Goal: Book appointment/travel/reservation

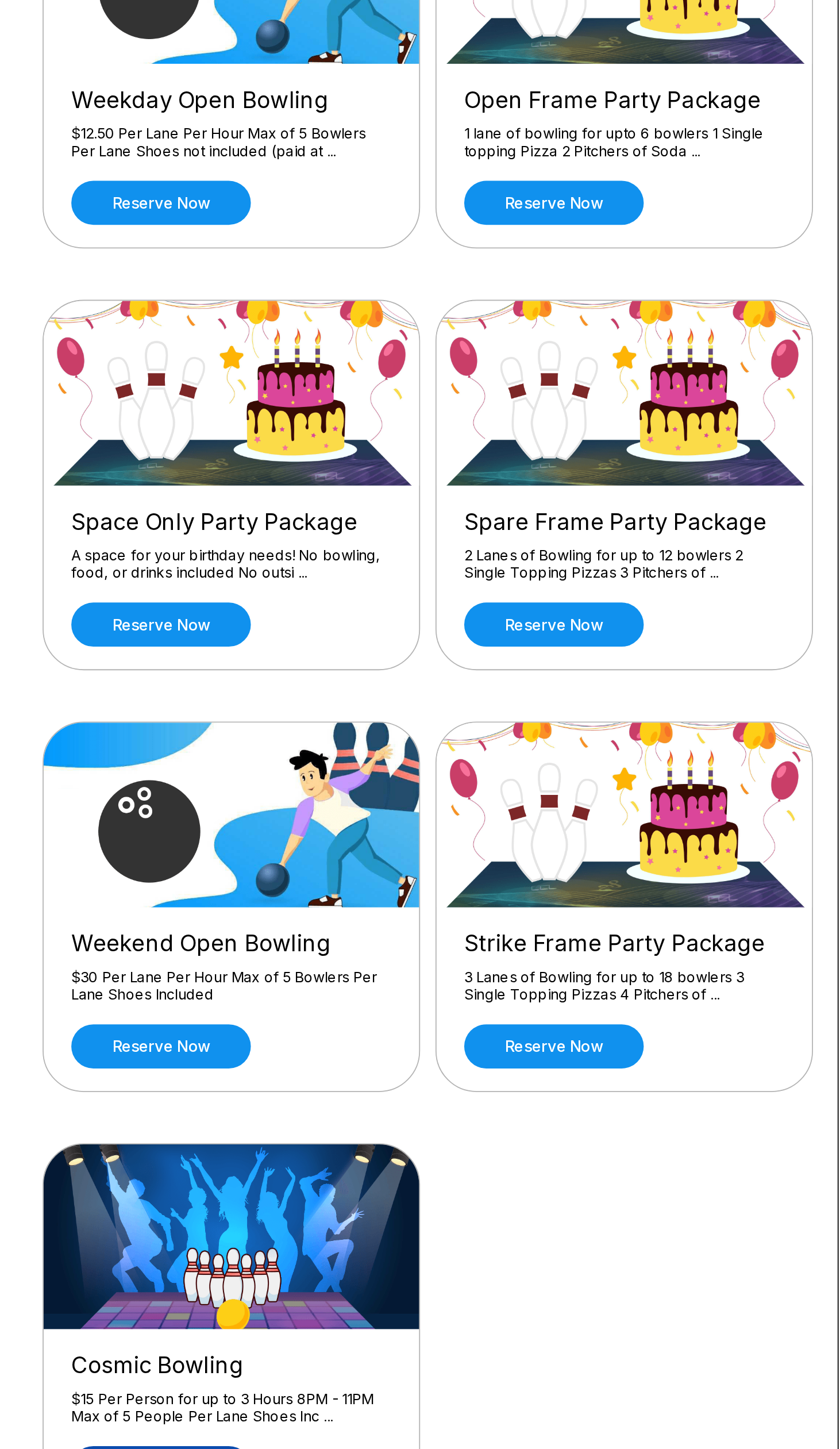
click at [156, 1011] on link "Reserve now" at bounding box center [149, 1015] width 100 height 25
click at [166, 1011] on link "Reserve now" at bounding box center [149, 1015] width 100 height 25
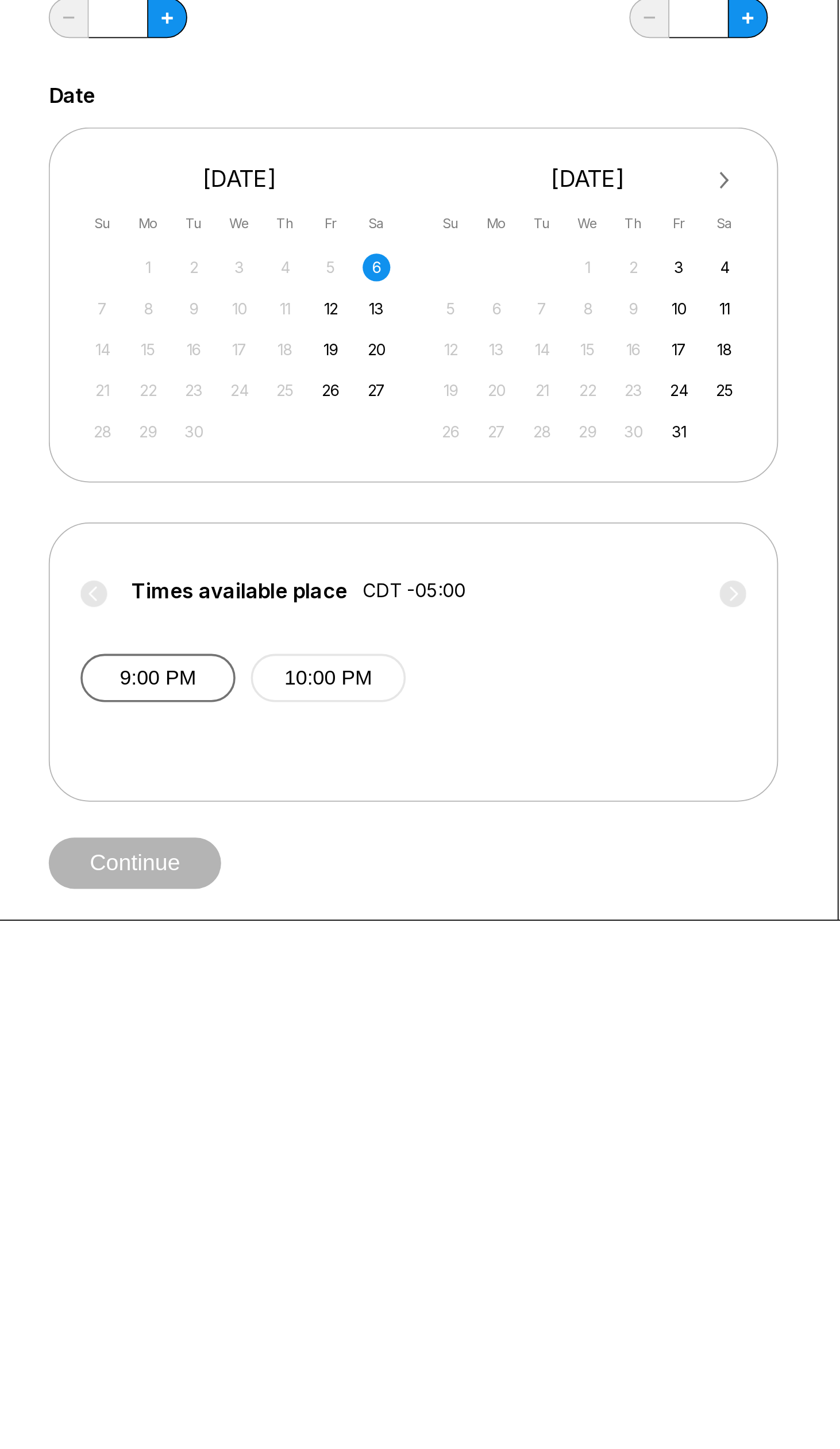
click at [137, 571] on button "9:00 PM" at bounding box center [148, 572] width 87 height 27
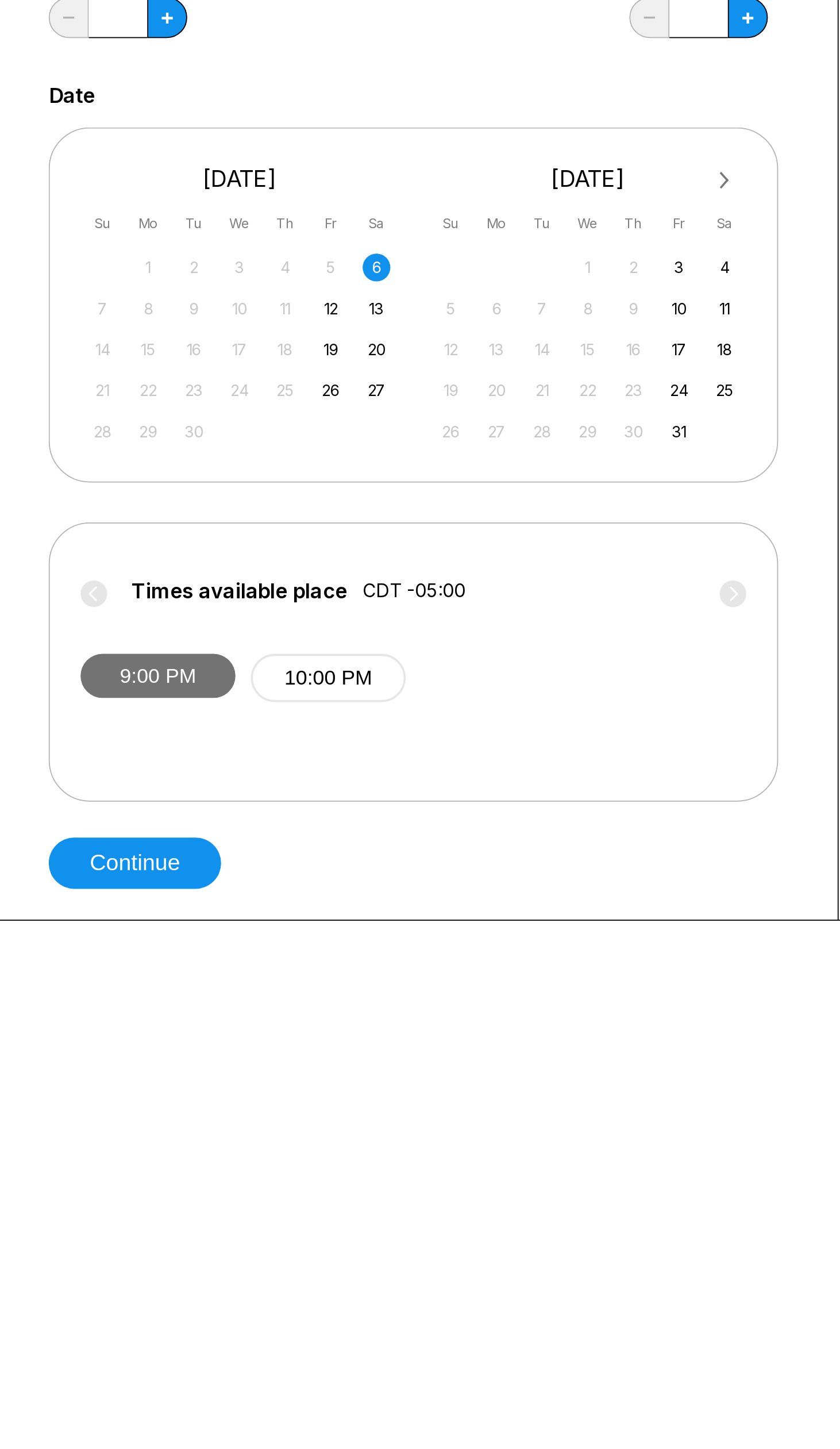
click at [143, 572] on button "9:00 PM" at bounding box center [148, 571] width 87 height 25
click at [231, 575] on button "10:00 PM" at bounding box center [243, 572] width 87 height 27
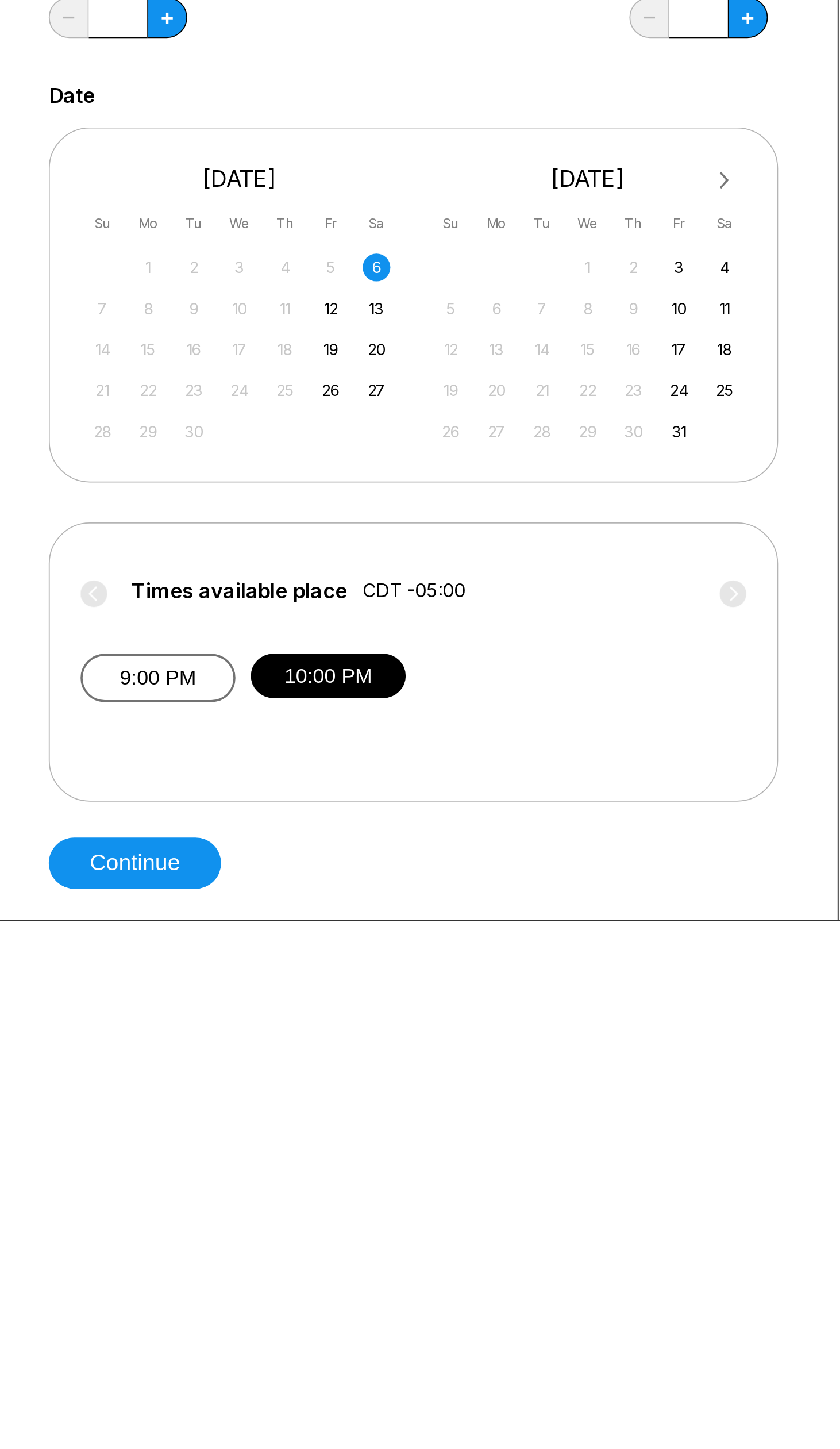
click at [146, 572] on button "9:00 PM" at bounding box center [148, 572] width 87 height 27
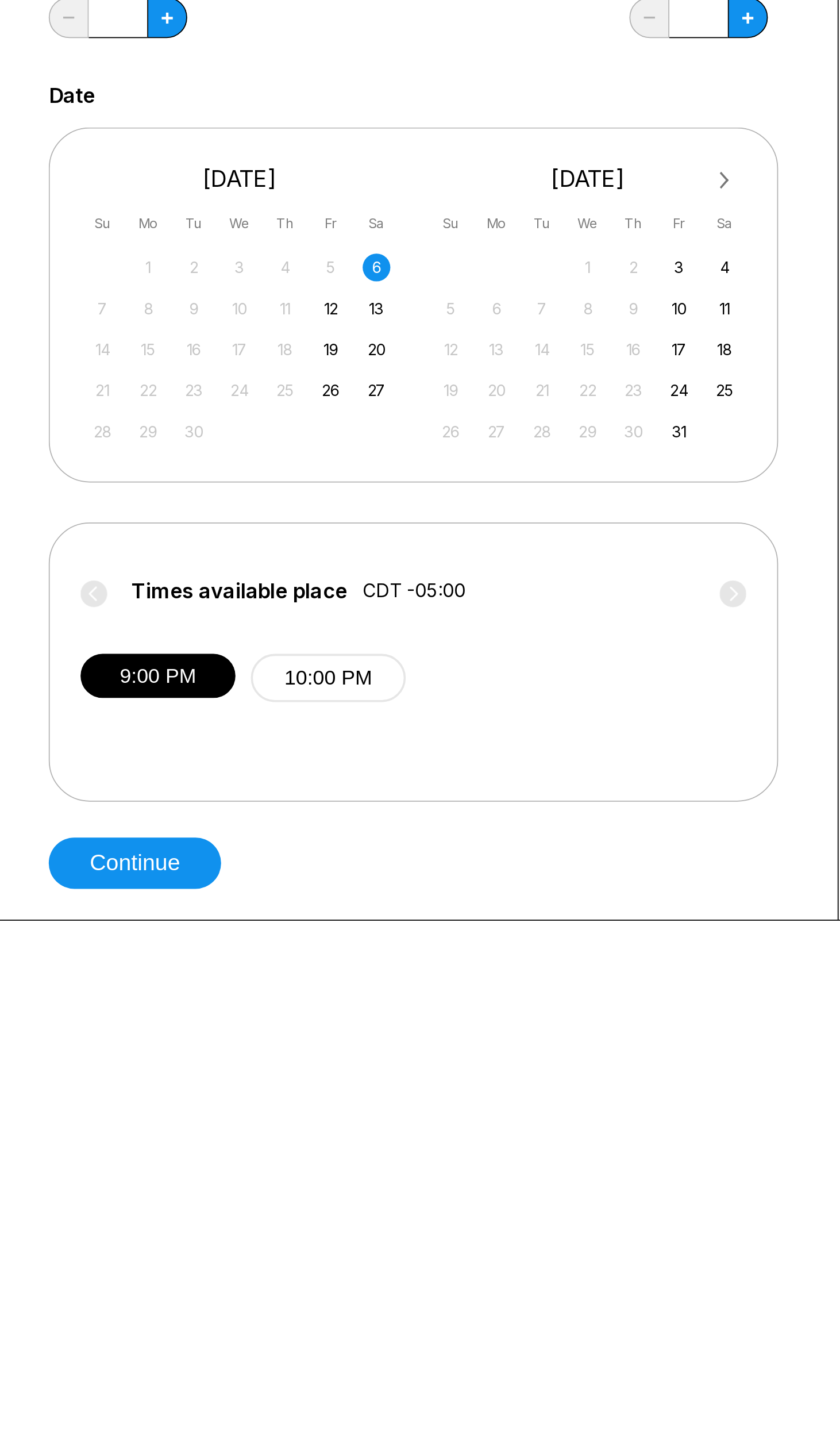
click at [123, 517] on label "Times available place CDT -05:00" at bounding box center [291, 526] width 373 height 18
click at [470, 524] on label "Times available place CDT -05:00" at bounding box center [291, 526] width 373 height 18
click at [142, 669] on button "Continue" at bounding box center [135, 676] width 97 height 29
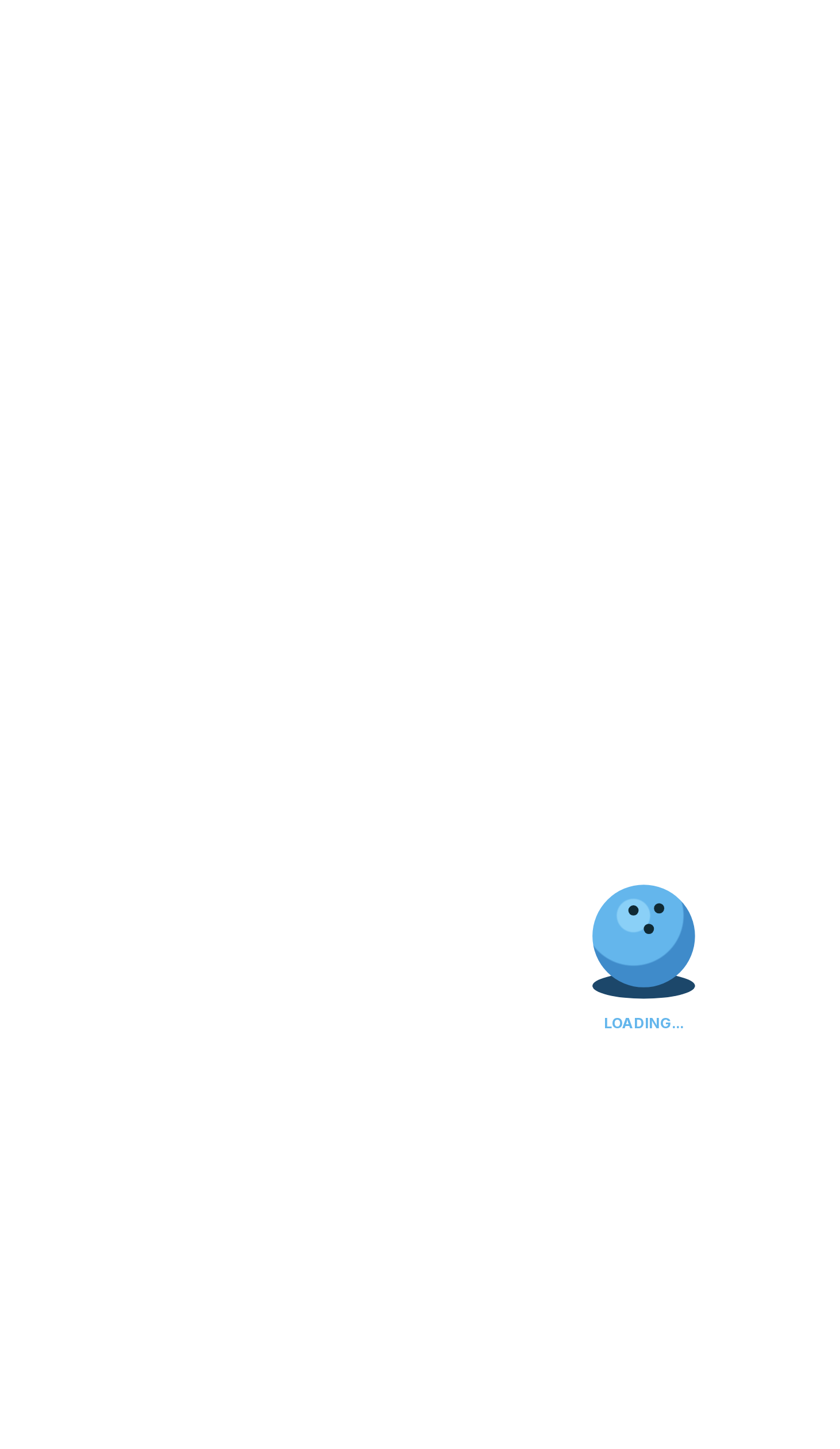
select select "**"
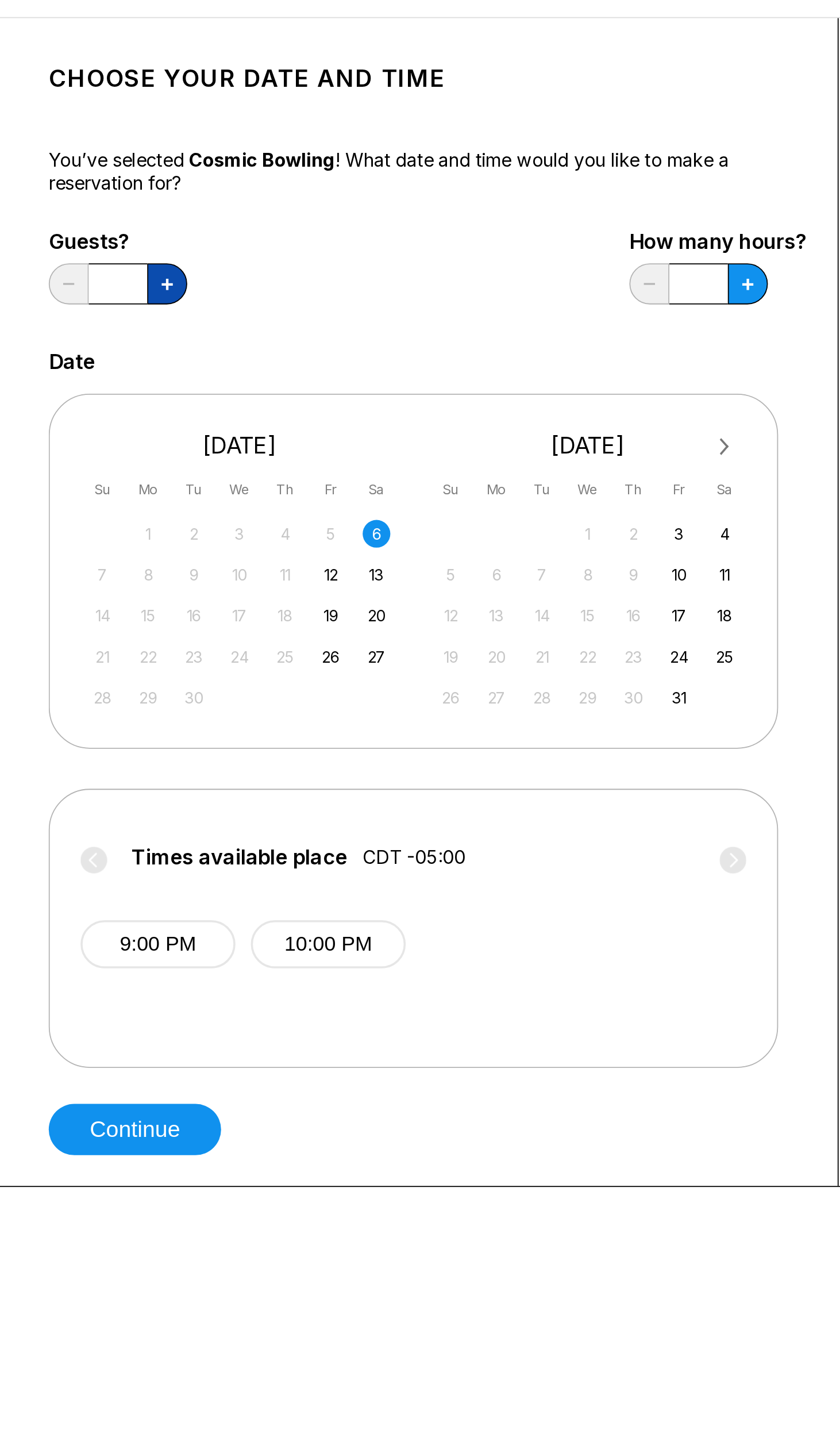
click at [153, 202] on icon at bounding box center [153, 203] width 7 height 7
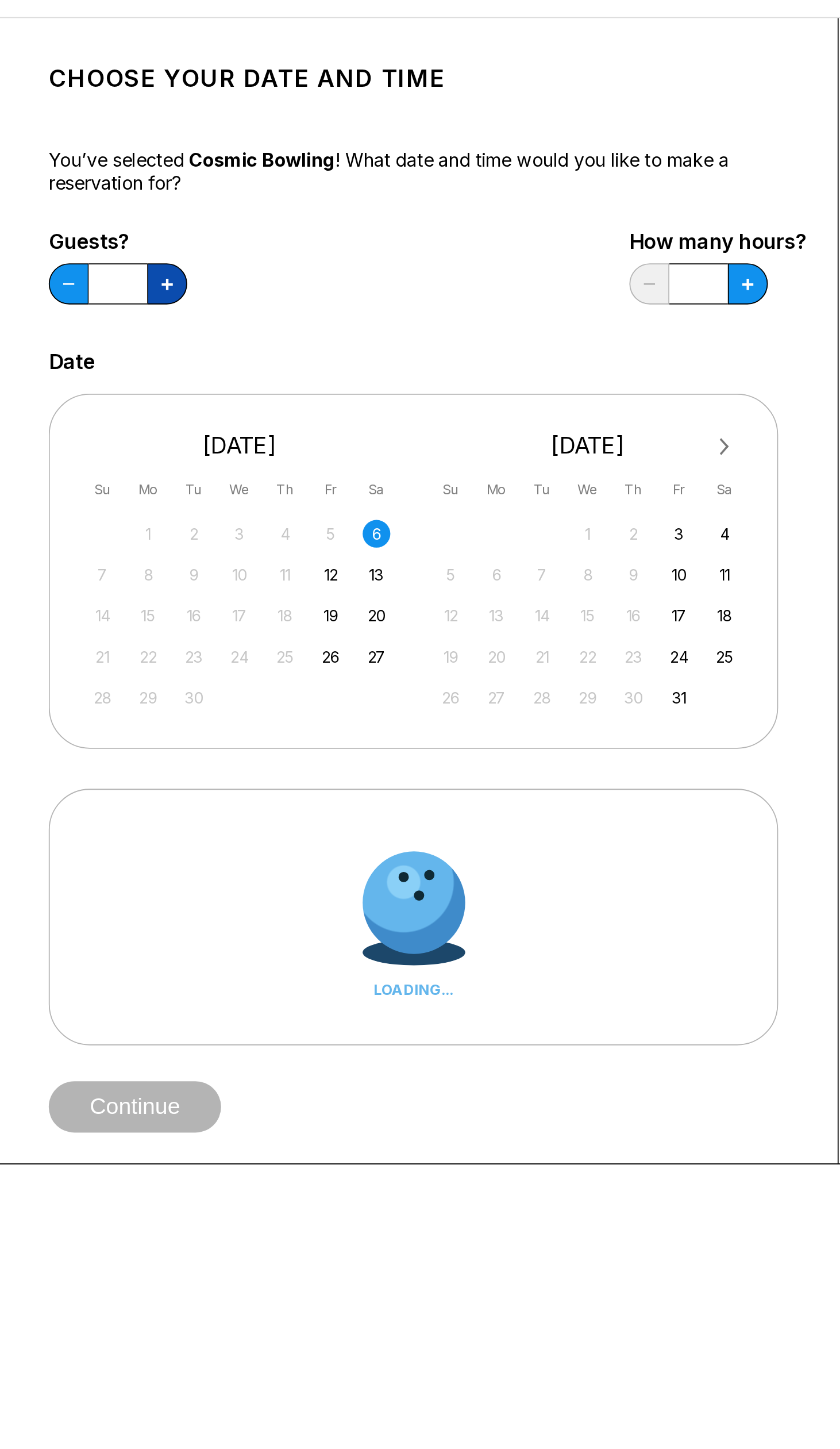
click at [153, 202] on icon at bounding box center [153, 203] width 7 height 7
type input "*"
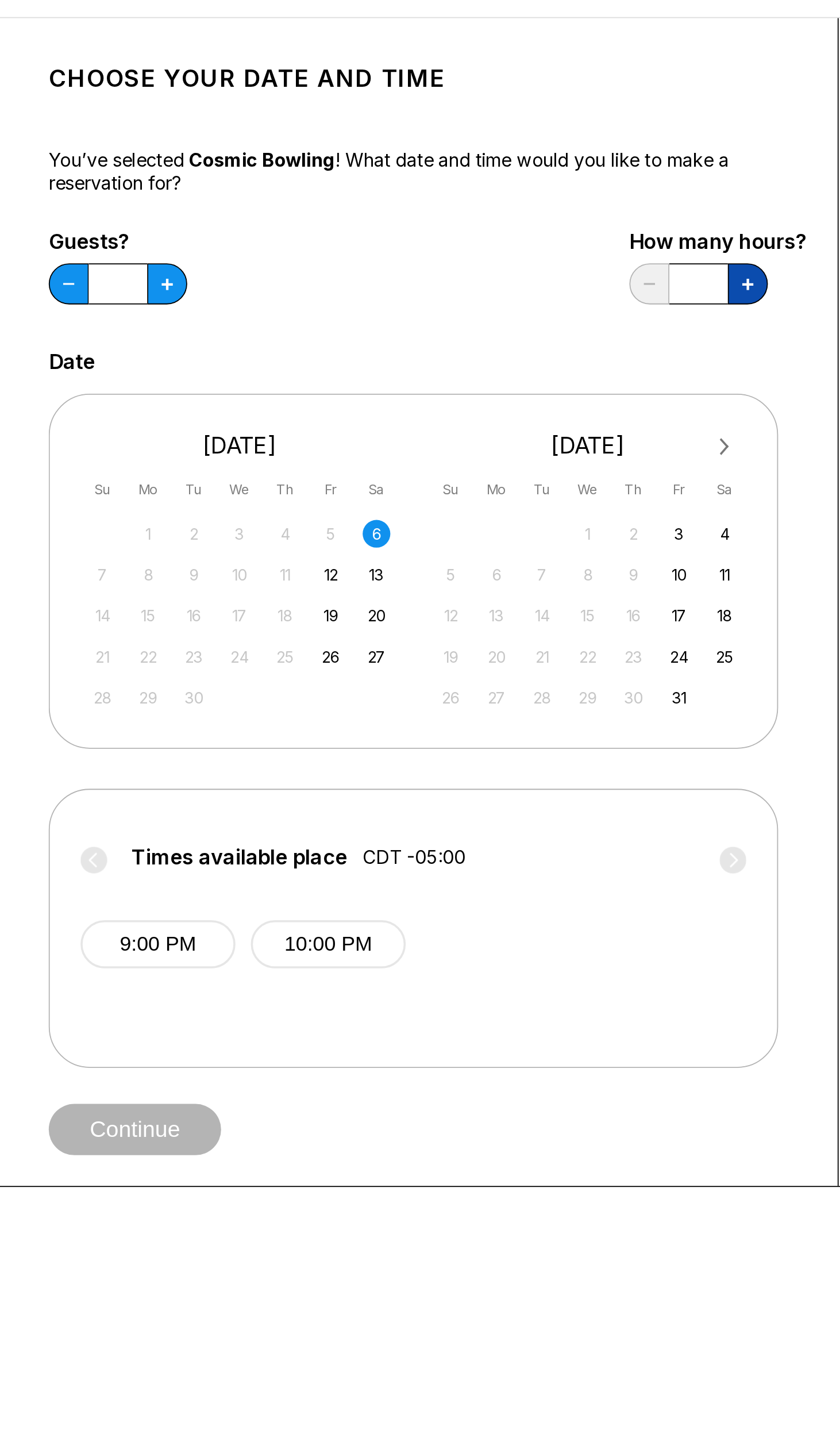
click at [481, 202] on icon at bounding box center [478, 203] width 7 height 7
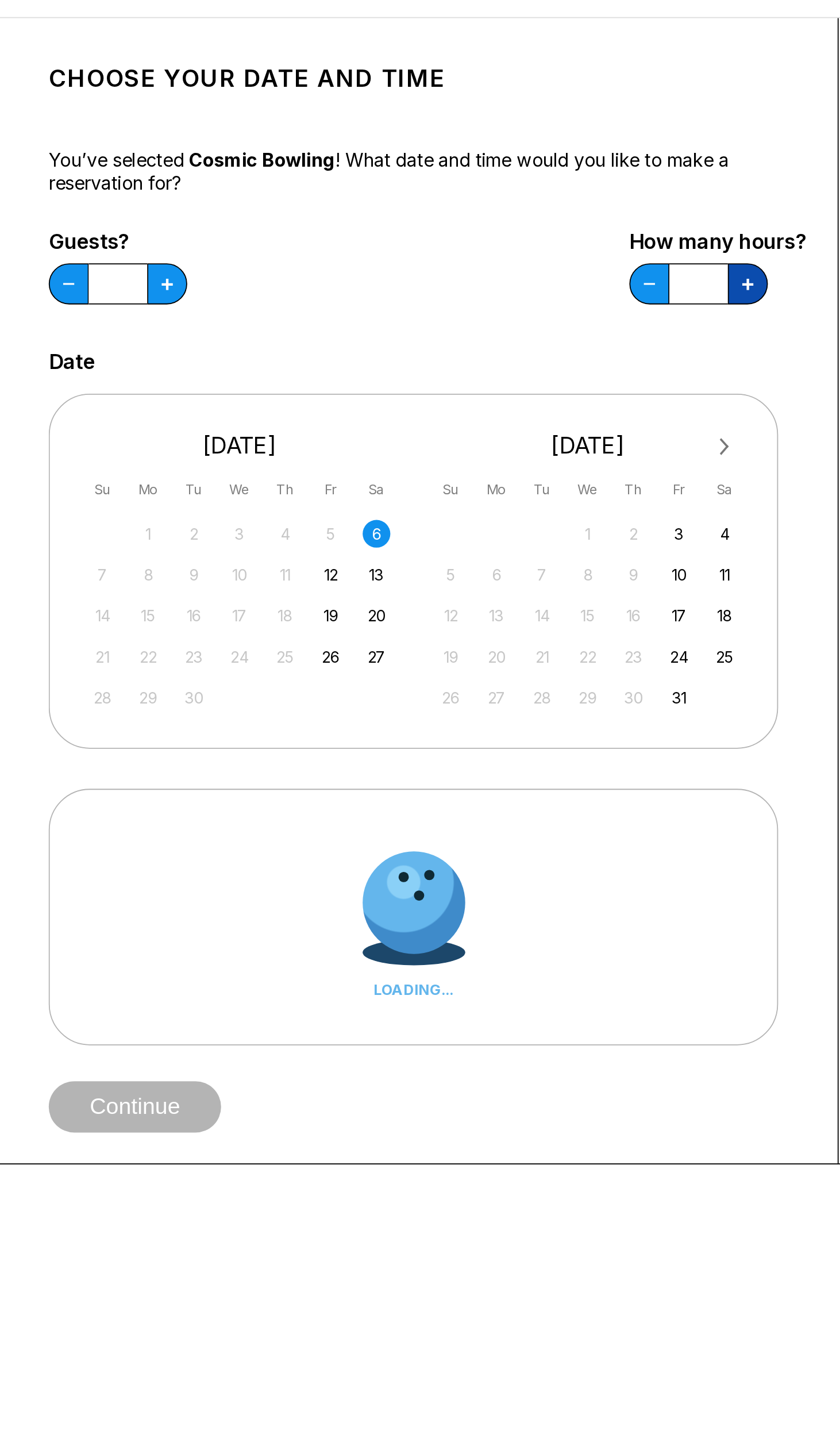
click at [479, 202] on icon at bounding box center [478, 203] width 7 height 7
type input "*"
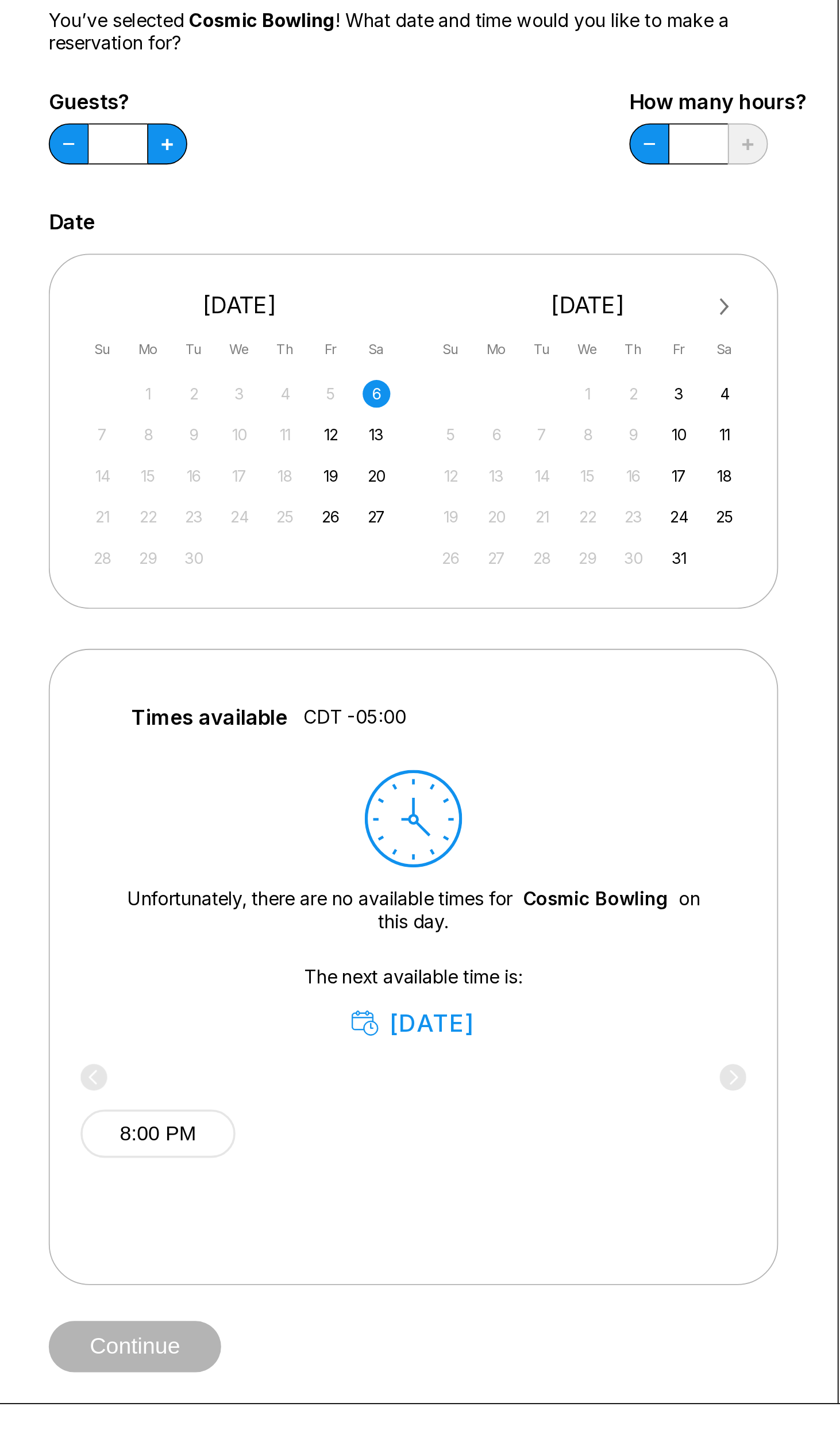
click at [270, 342] on div "6" at bounding box center [271, 342] width 16 height 16
